Goal: Task Accomplishment & Management: Use online tool/utility

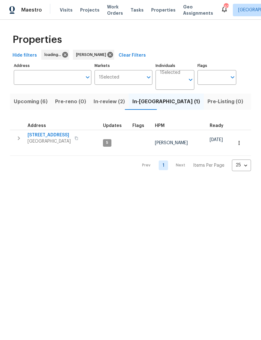
click at [104, 97] on button "In-review (2)" at bounding box center [109, 102] width 39 height 16
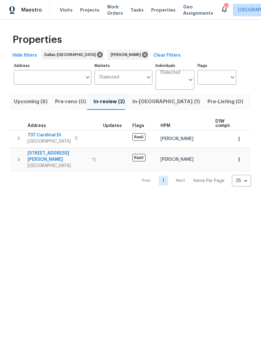
click at [43, 151] on span "[STREET_ADDRESS][PERSON_NAME]" at bounding box center [58, 156] width 61 height 13
click at [41, 133] on span "737 Cardinal Dr" at bounding box center [49, 135] width 43 height 6
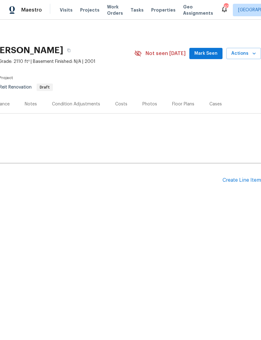
scroll to position [0, 93]
click at [241, 177] on div "Create Line Item" at bounding box center [241, 180] width 38 height 6
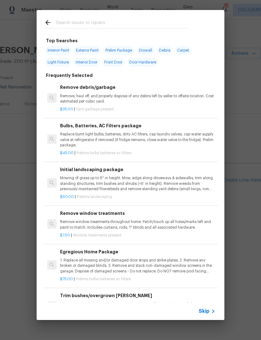
click at [64, 17] on div at bounding box center [117, 22] width 160 height 25
click at [70, 16] on div at bounding box center [117, 22] width 160 height 25
click at [69, 16] on div at bounding box center [117, 22] width 160 height 25
click at [73, 24] on input "text" at bounding box center [122, 23] width 133 height 9
type input "Hvac"
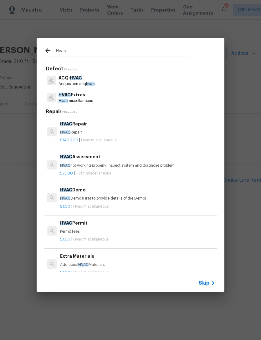
click at [73, 131] on p "HVAC Repair" at bounding box center [137, 132] width 155 height 5
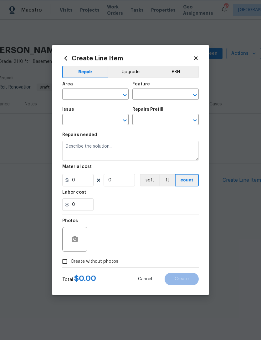
type input "HVAC"
type input "HVAC Extras"
type input "HVAC Repair $1,400.00"
type textarea "HVAC Repair"
type input "1400"
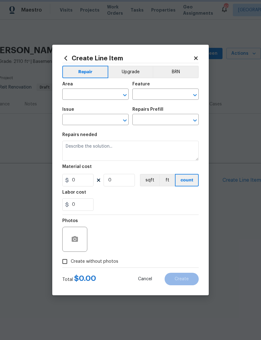
type input "1"
click at [74, 94] on input "text" at bounding box center [86, 95] width 49 height 10
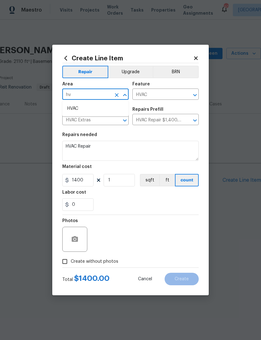
click at [75, 108] on li "HVAC" at bounding box center [95, 109] width 66 height 10
type input "HVAC"
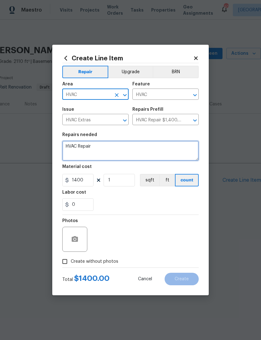
click at [93, 150] on textarea "HVAC Repair" at bounding box center [130, 151] width 136 height 20
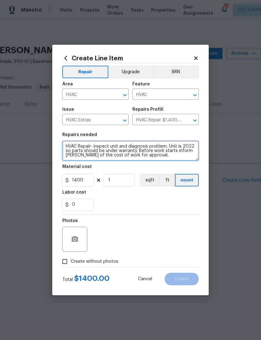
type textarea "HVAC Repair- inspect unit and diagnosis problem. Unit is 2022 so parts should b…"
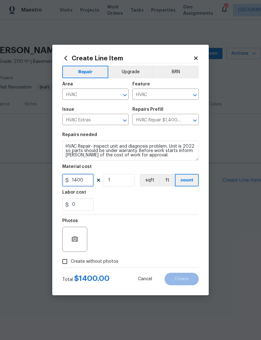
click at [82, 179] on input "1400" at bounding box center [77, 180] width 31 height 13
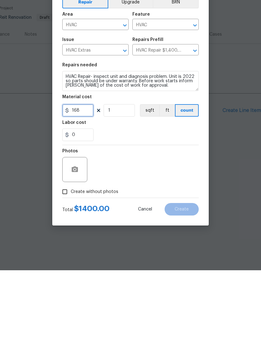
type input "168"
click at [64, 256] on input "Create without photos" at bounding box center [65, 262] width 12 height 12
checkbox input "true"
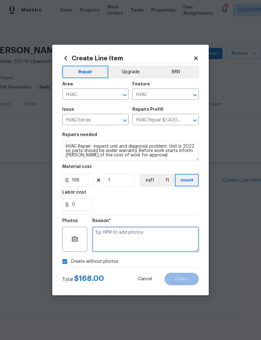
click at [158, 235] on textarea at bounding box center [145, 239] width 106 height 25
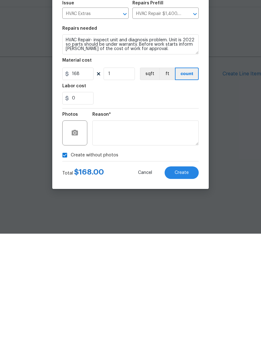
click at [188, 277] on span "Create" at bounding box center [182, 279] width 14 height 5
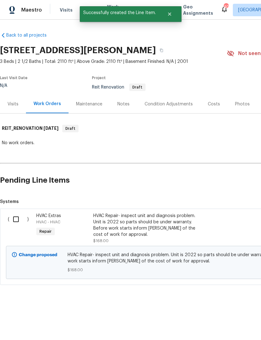
scroll to position [0, 0]
click at [17, 217] on input "checkbox" at bounding box center [18, 219] width 18 height 13
checkbox input "true"
click at [225, 324] on span "Create Work Order" at bounding box center [225, 325] width 42 height 8
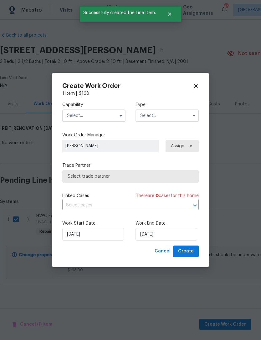
click at [113, 114] on input "text" at bounding box center [93, 116] width 63 height 13
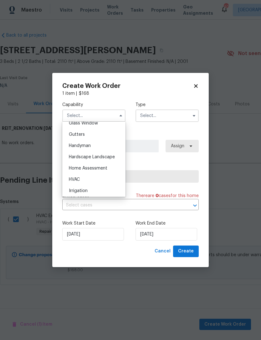
scroll to position [339, 0]
click at [75, 170] on div "HVAC" at bounding box center [94, 167] width 60 height 11
type input "HVAC"
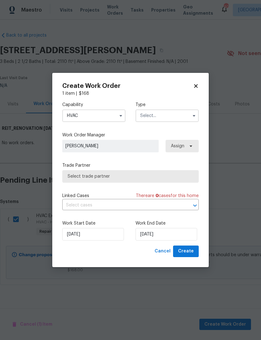
click at [176, 114] on input "text" at bounding box center [166, 116] width 63 height 13
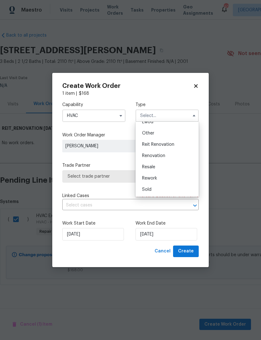
scroll to position [74, 0]
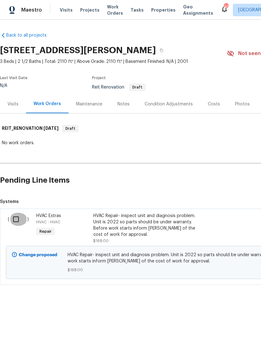
click at [17, 220] on input "checkbox" at bounding box center [18, 219] width 18 height 13
checkbox input "true"
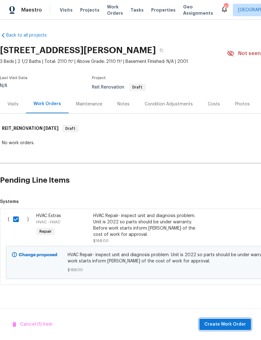
click at [226, 321] on span "Create Work Order" at bounding box center [225, 325] width 42 height 8
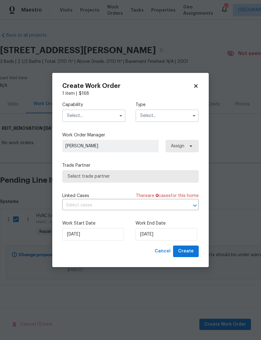
click at [74, 112] on input "text" at bounding box center [93, 116] width 63 height 13
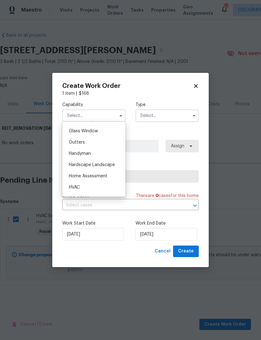
scroll to position [332, 0]
click at [73, 176] on span "HVAC" at bounding box center [74, 175] width 11 height 4
type input "HVAC"
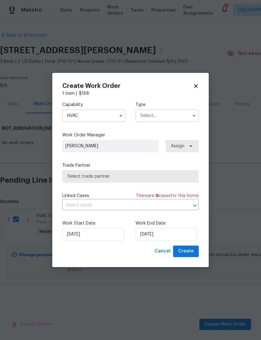
click at [177, 117] on input "text" at bounding box center [166, 116] width 63 height 13
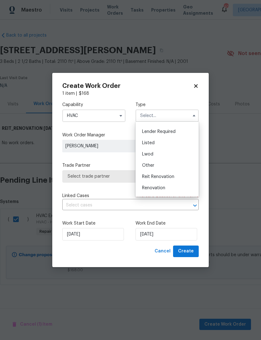
scroll to position [54, 0]
click at [171, 166] on span "Reit Renovation" at bounding box center [158, 165] width 32 height 4
type input "Reit Renovation"
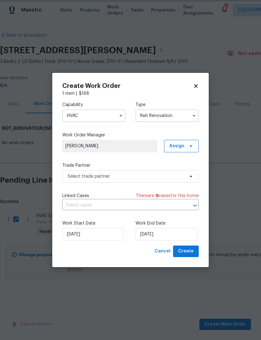
scroll to position [0, 0]
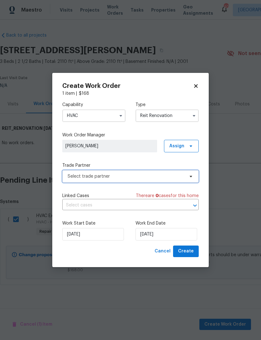
click at [146, 175] on span "Select trade partner" at bounding box center [126, 176] width 117 height 6
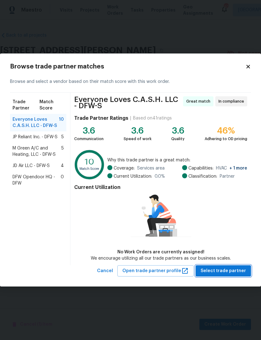
click at [235, 271] on span "Select trade partner" at bounding box center [223, 271] width 45 height 8
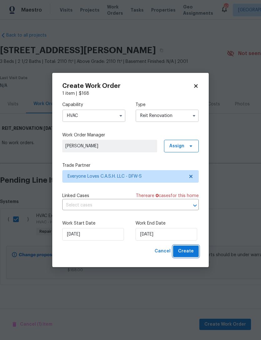
click at [191, 251] on span "Create" at bounding box center [186, 251] width 16 height 8
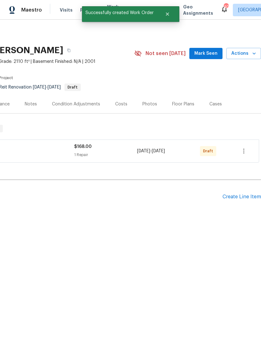
scroll to position [0, 93]
click at [247, 150] on icon "button" at bounding box center [244, 151] width 8 height 8
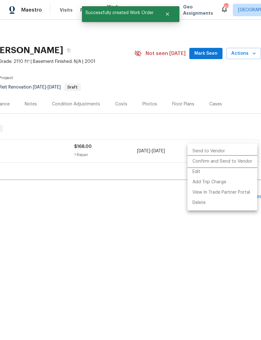
click at [233, 162] on li "Confirm and Send to Vendor" at bounding box center [222, 161] width 70 height 10
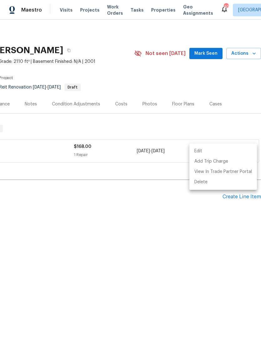
click at [153, 215] on div at bounding box center [130, 170] width 261 height 340
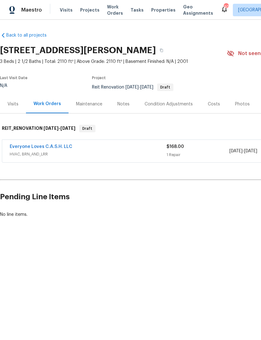
scroll to position [0, 0]
click at [51, 146] on link "Everyone Loves C.A.S.H. LLC" at bounding box center [41, 147] width 63 height 4
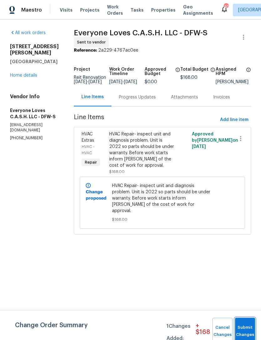
click at [247, 328] on button "Submit Changes" at bounding box center [245, 331] width 20 height 27
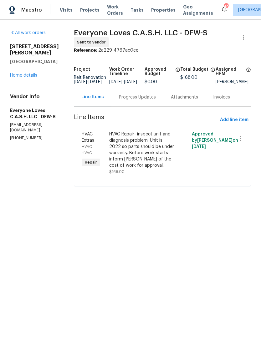
click at [156, 100] on div "Progress Updates" at bounding box center [137, 97] width 37 height 6
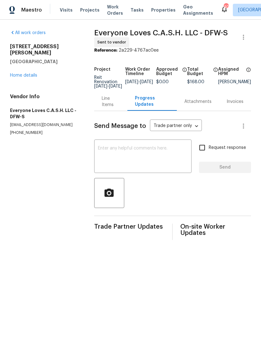
click at [145, 153] on textarea at bounding box center [143, 157] width 90 height 22
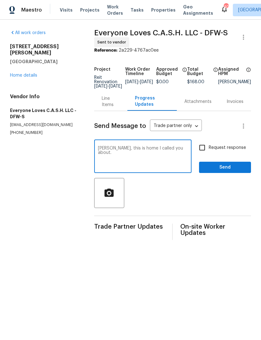
type textarea "[PERSON_NAME], this is home I called you about."
click at [202, 151] on input "Request response" at bounding box center [202, 147] width 13 height 13
checkbox input "true"
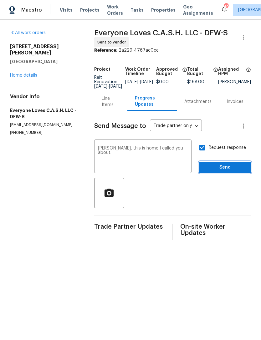
click at [226, 171] on span "Send" at bounding box center [225, 168] width 42 height 8
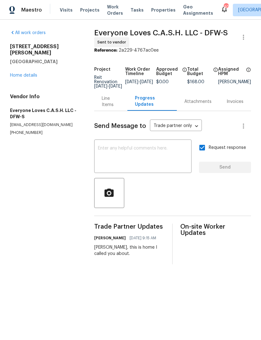
click at [24, 73] on link "Home details" at bounding box center [23, 75] width 27 height 4
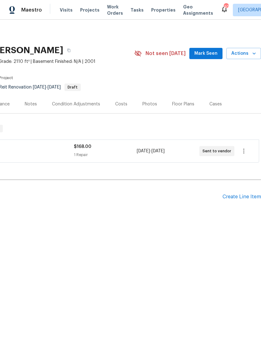
scroll to position [0, 93]
click at [204, 51] on span "Mark Seen" at bounding box center [205, 54] width 23 height 8
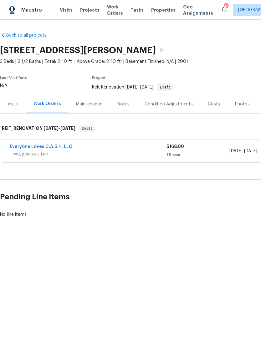
scroll to position [0, 0]
